Goal: Task Accomplishment & Management: Complete application form

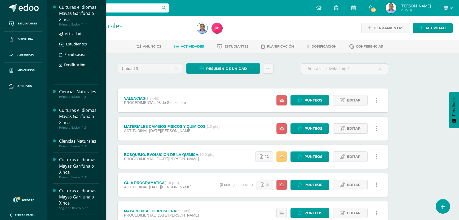
click at [80, 15] on div "Culturas e Idiomas Mayas Garífuna o Xinca" at bounding box center [79, 13] width 40 height 18
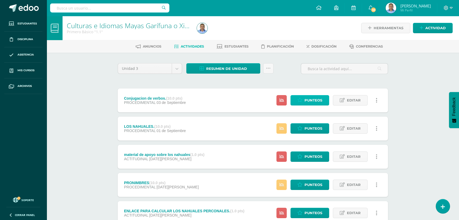
click at [307, 100] on span "Punteos" at bounding box center [314, 100] width 18 height 10
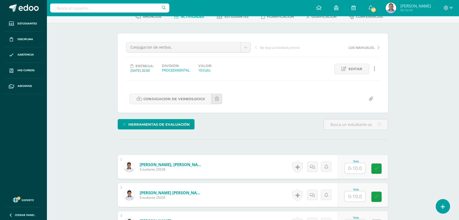
scroll to position [97, 0]
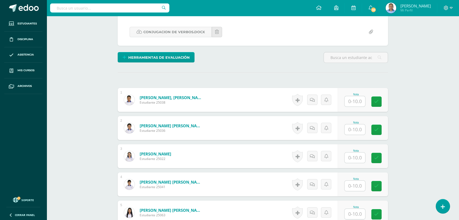
click at [357, 102] on input "text" at bounding box center [355, 101] width 21 height 10
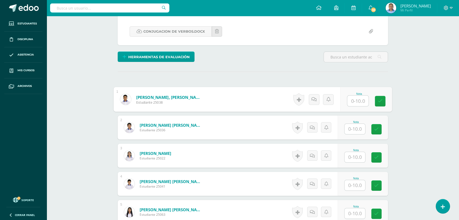
scroll to position [97, 0]
type input "0"
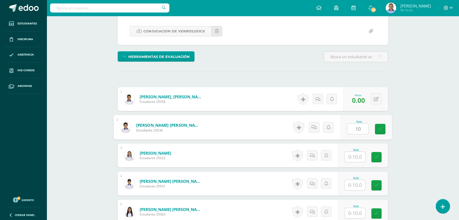
type input "10"
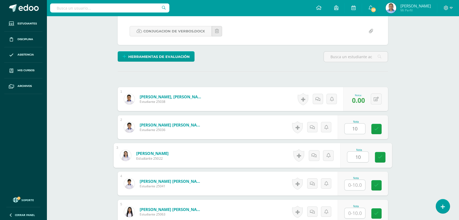
type input "10"
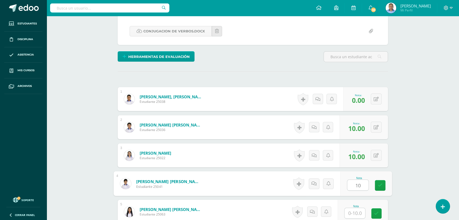
type input "10"
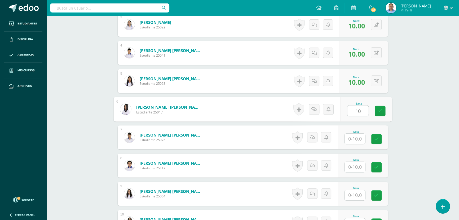
type input "10"
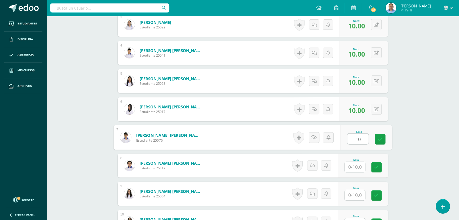
type input "1"
click at [353, 165] on input "text" at bounding box center [355, 166] width 21 height 10
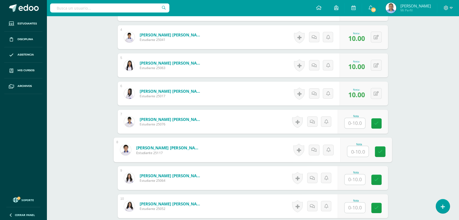
scroll to position [252, 0]
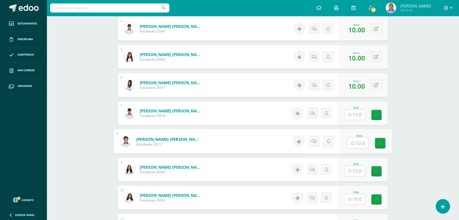
click at [359, 172] on input "text" at bounding box center [355, 170] width 21 height 10
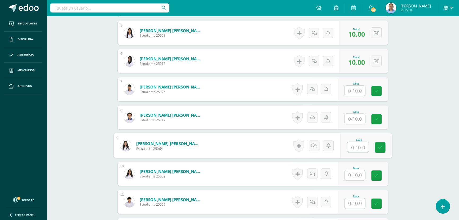
scroll to position [300, 0]
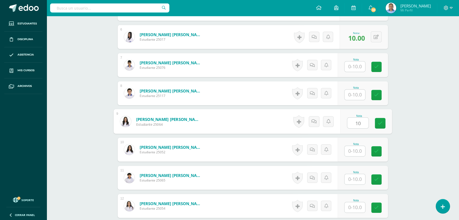
type input "10"
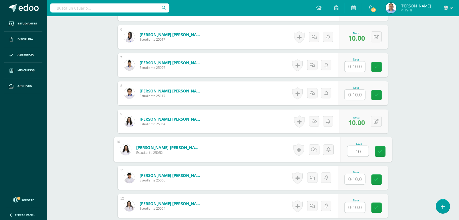
type input "10"
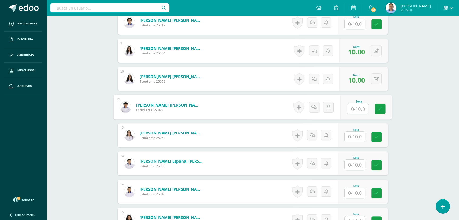
scroll to position [372, 0]
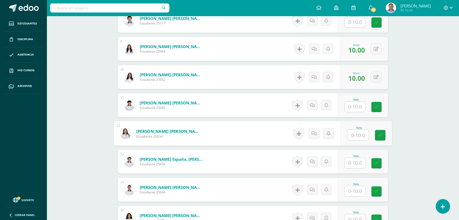
click at [357, 135] on input "text" at bounding box center [358, 134] width 21 height 11
type input "10"
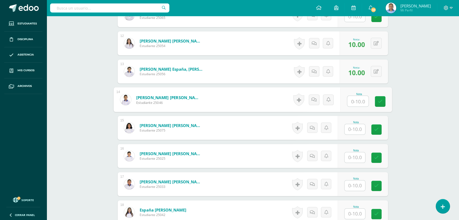
scroll to position [469, 0]
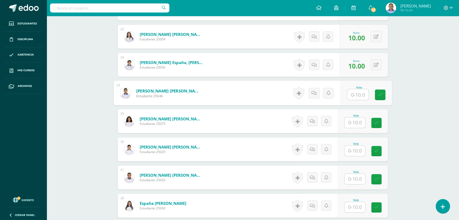
click at [352, 121] on input "text" at bounding box center [355, 122] width 21 height 10
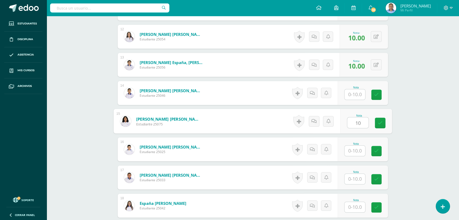
type input "10"
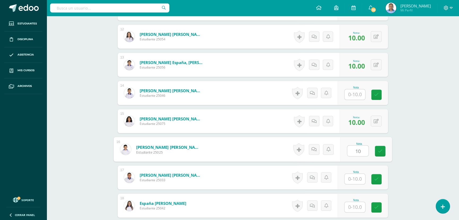
type input "10"
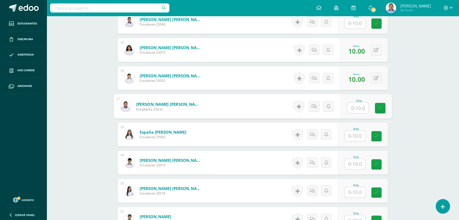
scroll to position [541, 0]
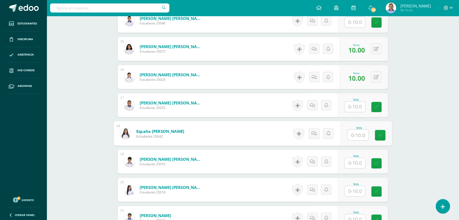
click at [351, 132] on input "text" at bounding box center [358, 134] width 21 height 11
type input "10"
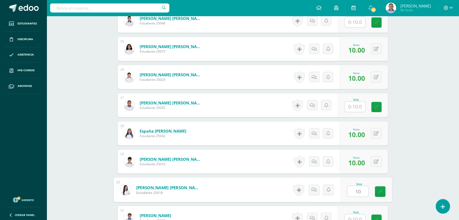
type input "10"
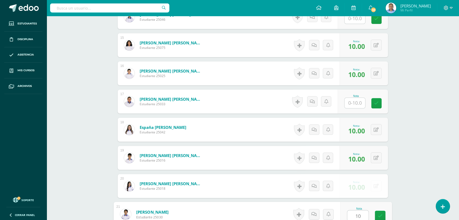
type input "10"
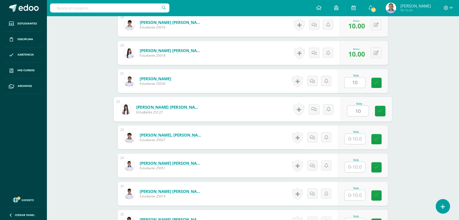
type input "10"
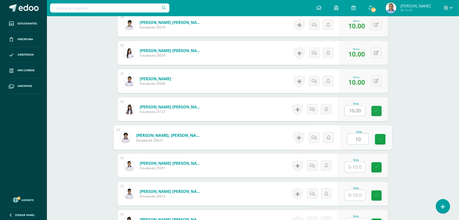
type input "10"
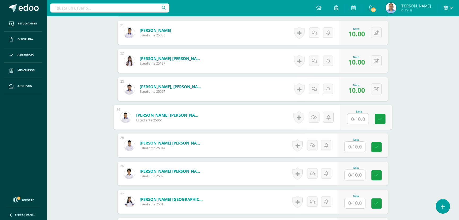
scroll to position [750, 0]
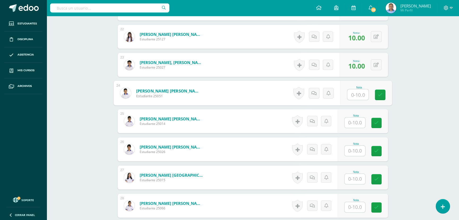
click at [359, 124] on input "text" at bounding box center [355, 122] width 21 height 10
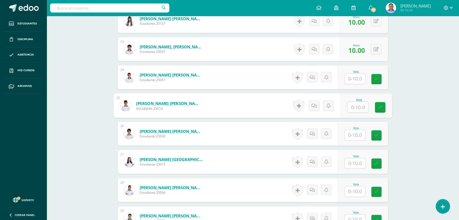
scroll to position [774, 0]
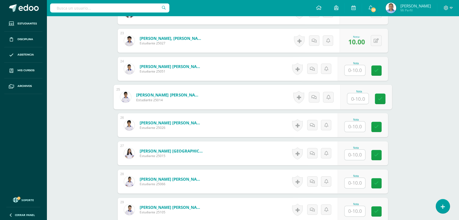
click at [352, 152] on input "text" at bounding box center [355, 154] width 21 height 10
type input "10"
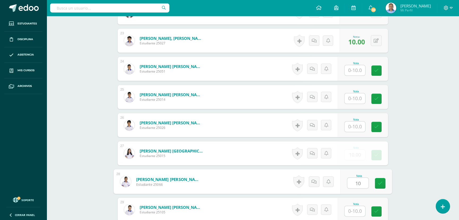
type input "10"
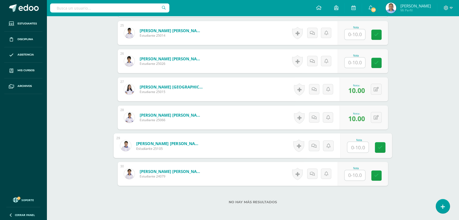
scroll to position [846, 0]
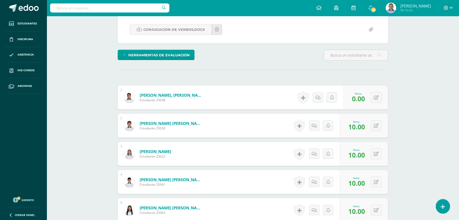
scroll to position [53, 0]
